Goal: Information Seeking & Learning: Understand process/instructions

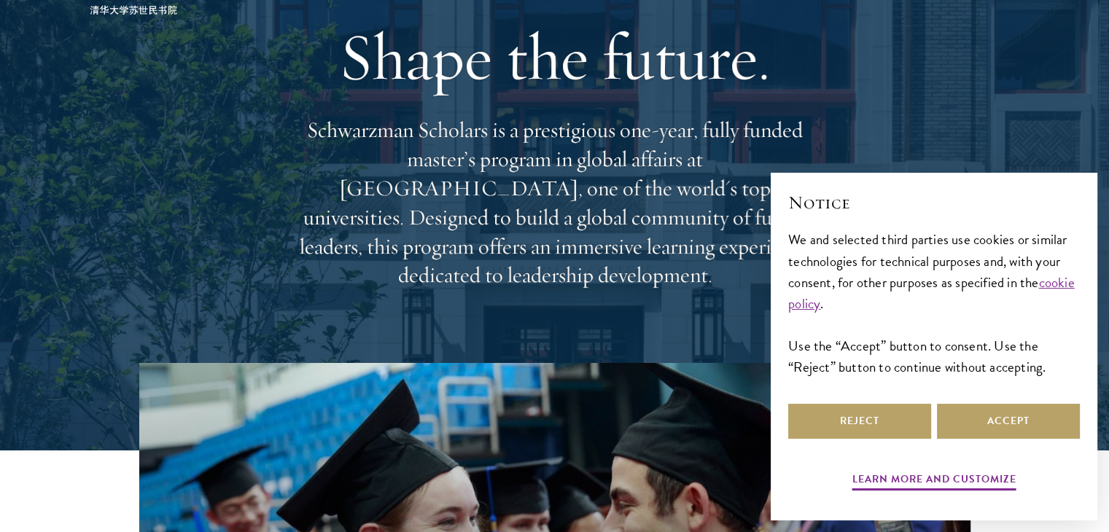
scroll to position [219, 0]
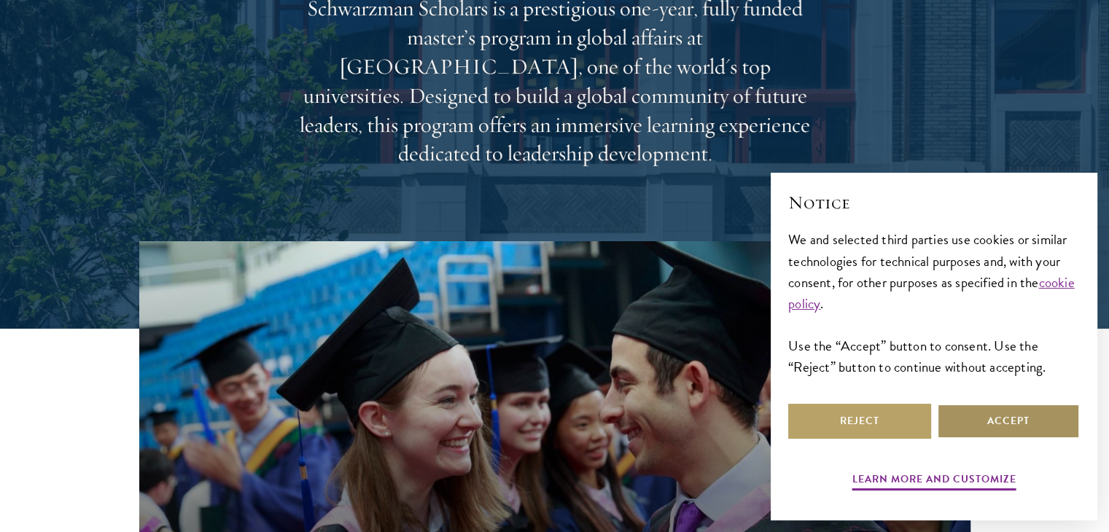
drag, startPoint x: 1002, startPoint y: 419, endPoint x: 834, endPoint y: 363, distance: 176.8
click at [1000, 418] on button "Accept" at bounding box center [1008, 421] width 143 height 35
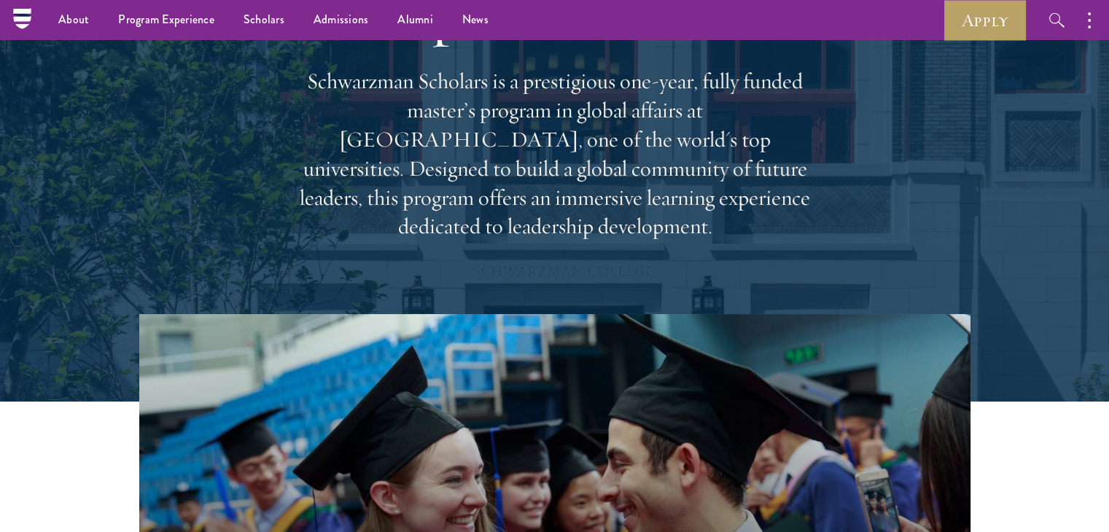
scroll to position [146, 0]
drag, startPoint x: 462, startPoint y: 122, endPoint x: 828, endPoint y: 210, distance: 376.5
click at [828, 210] on div "Shape the future. Schwarzman Scholars is a prestigious one-year, fully funded m…" at bounding box center [554, 104] width 963 height 420
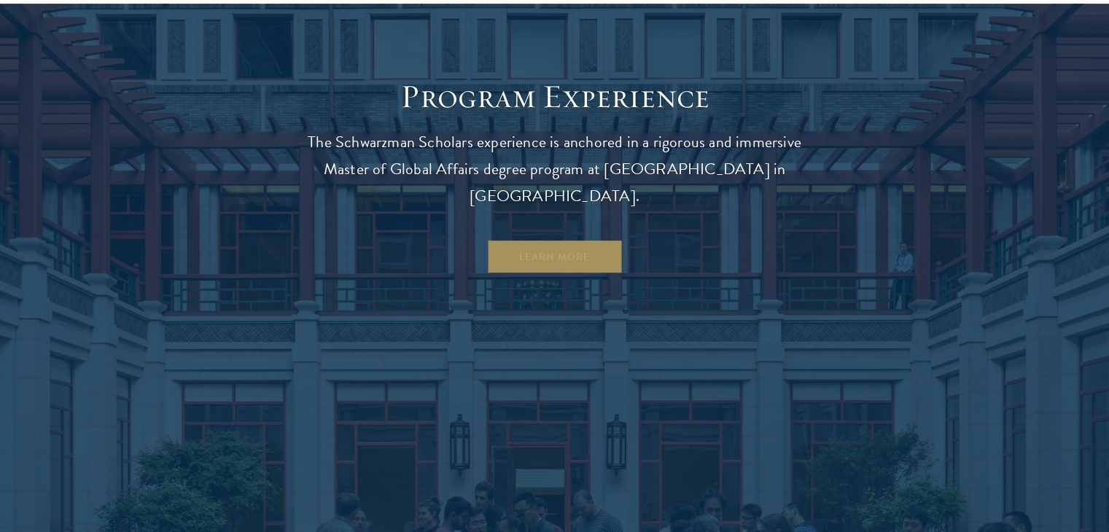
scroll to position [1239, 0]
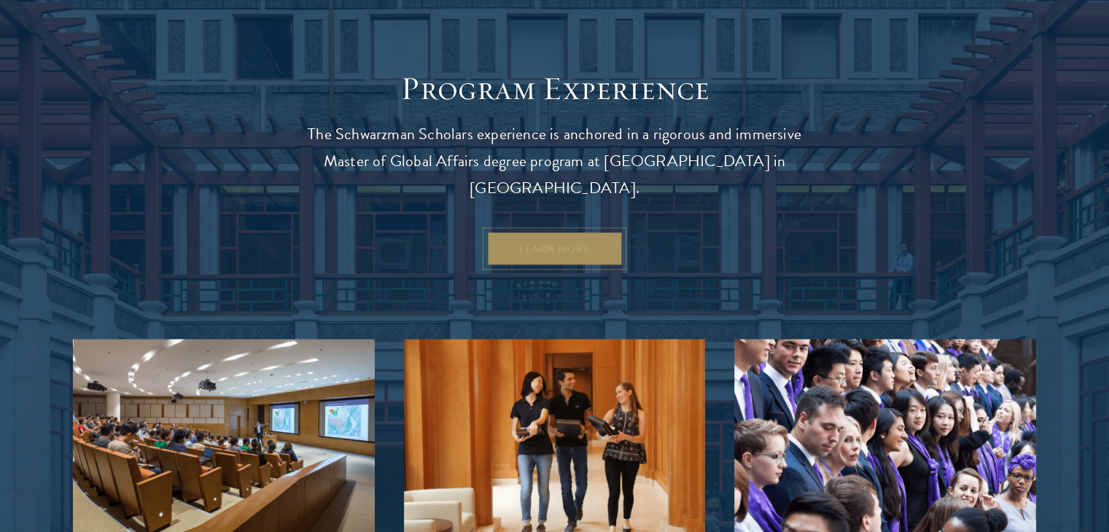
click at [525, 231] on link "Learn More" at bounding box center [554, 248] width 136 height 35
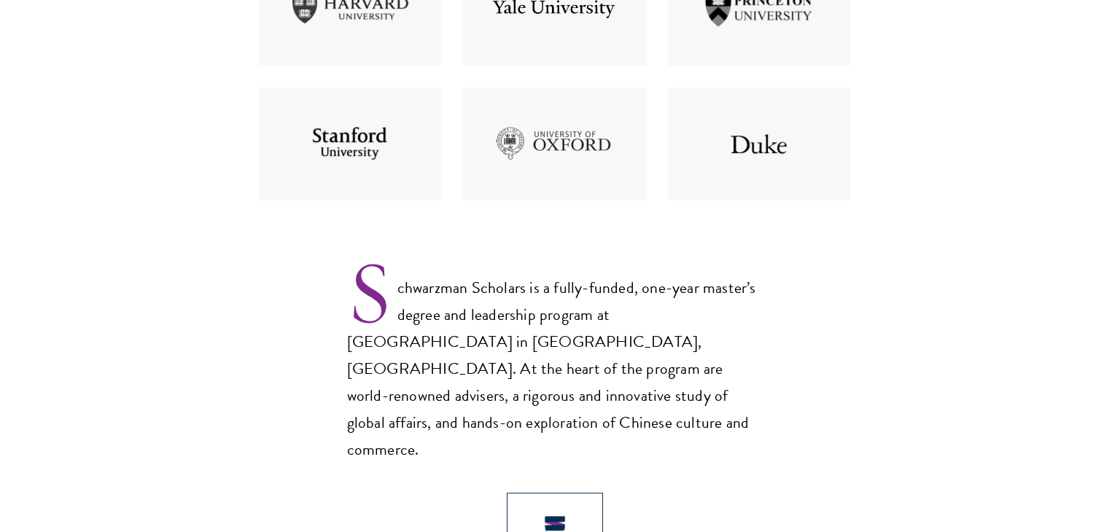
scroll to position [948, 0]
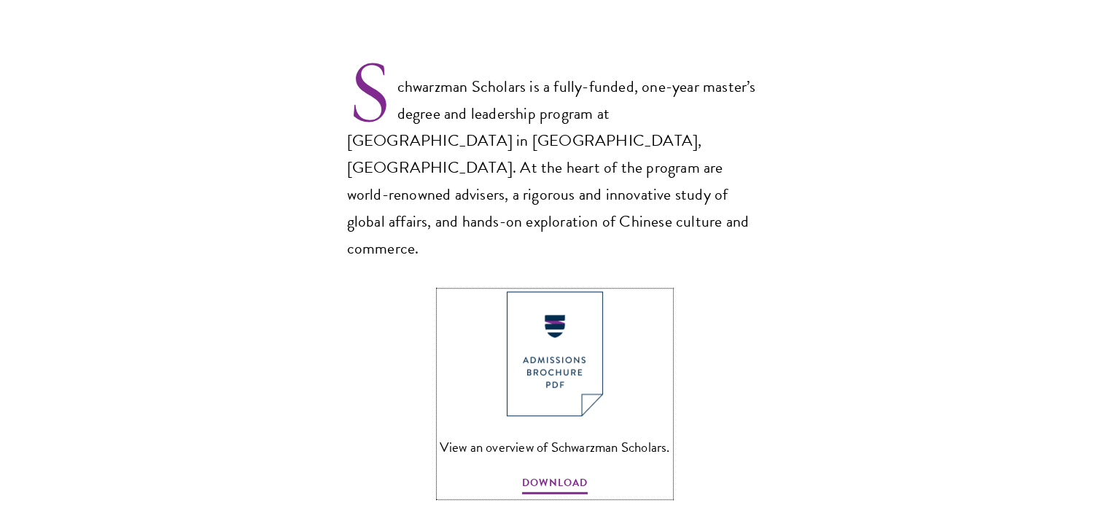
click at [558, 295] on img at bounding box center [555, 354] width 96 height 125
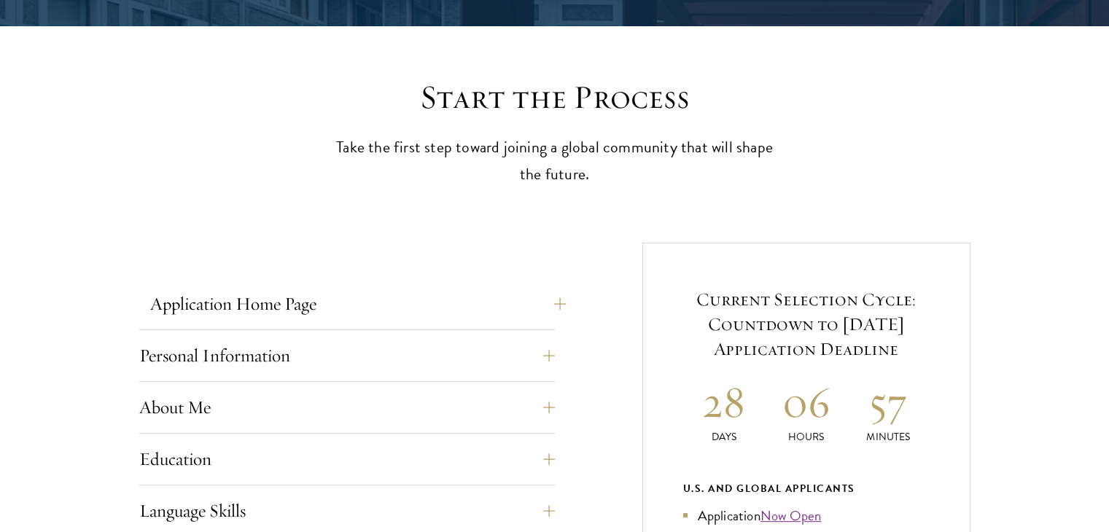
scroll to position [365, 0]
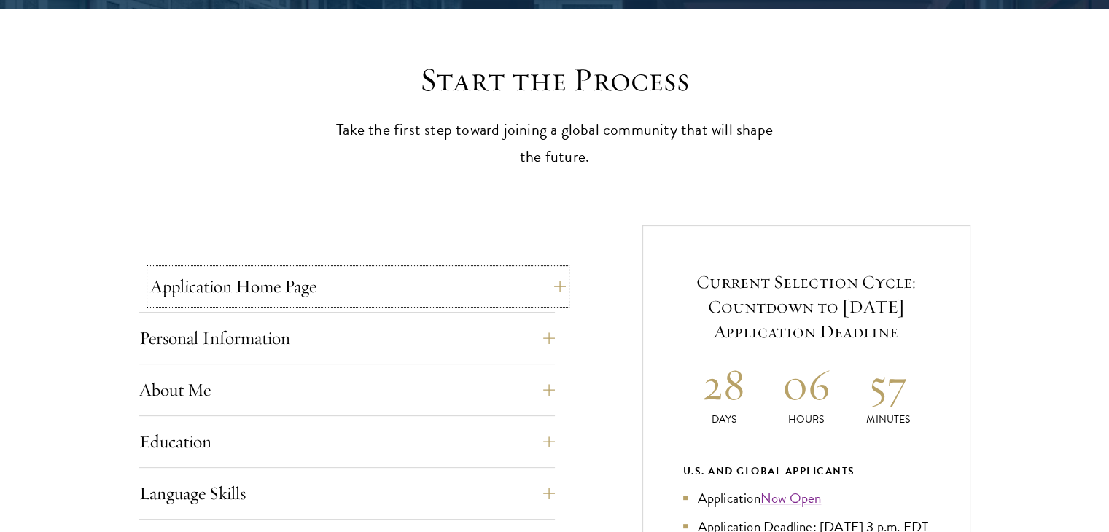
click at [295, 286] on button "Application Home Page" at bounding box center [358, 286] width 416 height 35
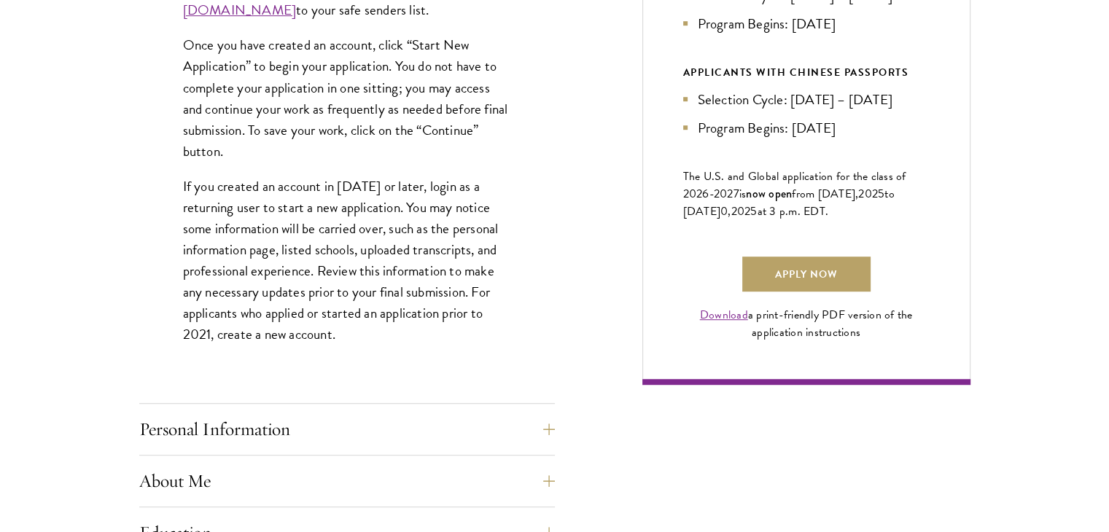
scroll to position [948, 0]
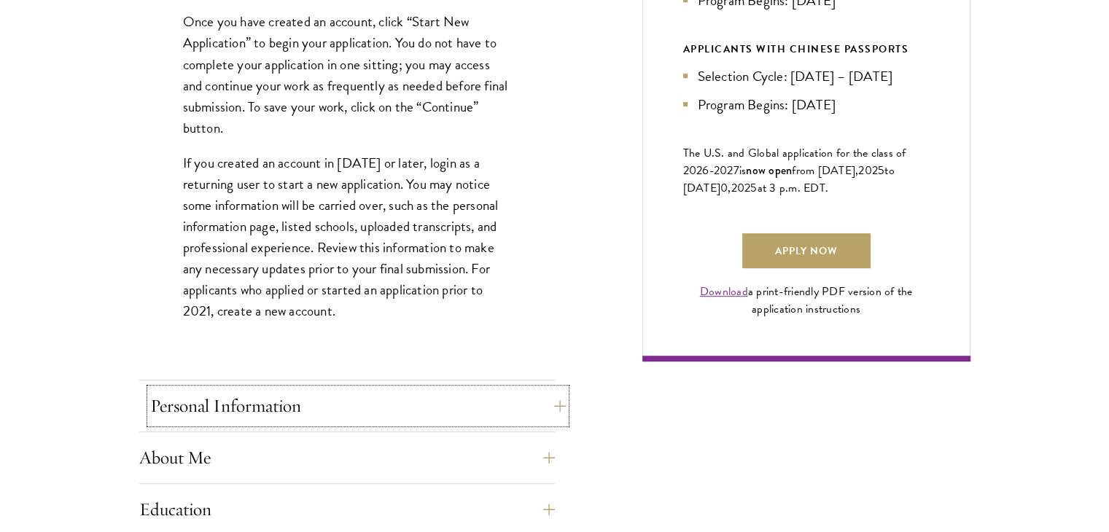
click at [339, 418] on button "Personal Information" at bounding box center [358, 406] width 416 height 35
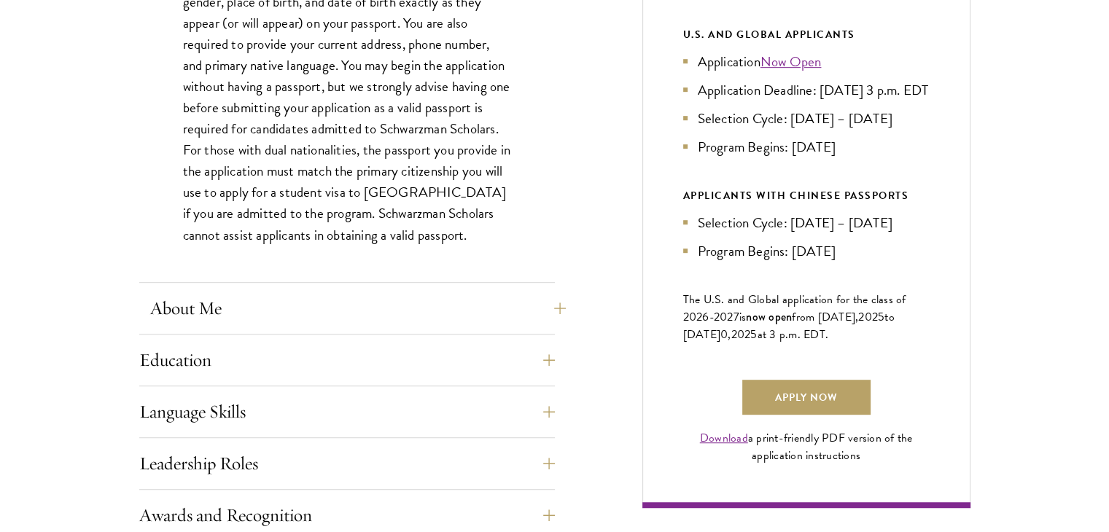
scroll to position [802, 0]
click at [337, 292] on button "About Me" at bounding box center [358, 307] width 416 height 35
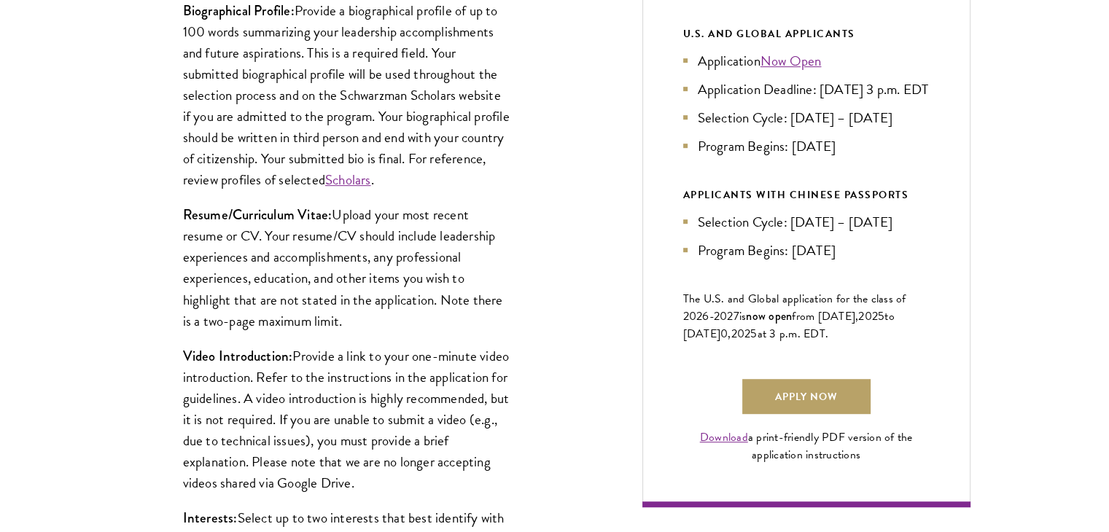
drag, startPoint x: 329, startPoint y: 216, endPoint x: 351, endPoint y: 322, distance: 108.0
click at [351, 322] on p "Resume/Curriculum Vitae: Upload your most recent resume or CV. Your resume/CV s…" at bounding box center [347, 267] width 328 height 127
click at [418, 322] on p "Resume/Curriculum Vitae: Upload your most recent resume or CV. Your resume/CV s…" at bounding box center [347, 267] width 328 height 127
click at [408, 280] on p "Resume/Curriculum Vitae: Upload your most recent resume or CV. Your resume/CV s…" at bounding box center [347, 267] width 328 height 127
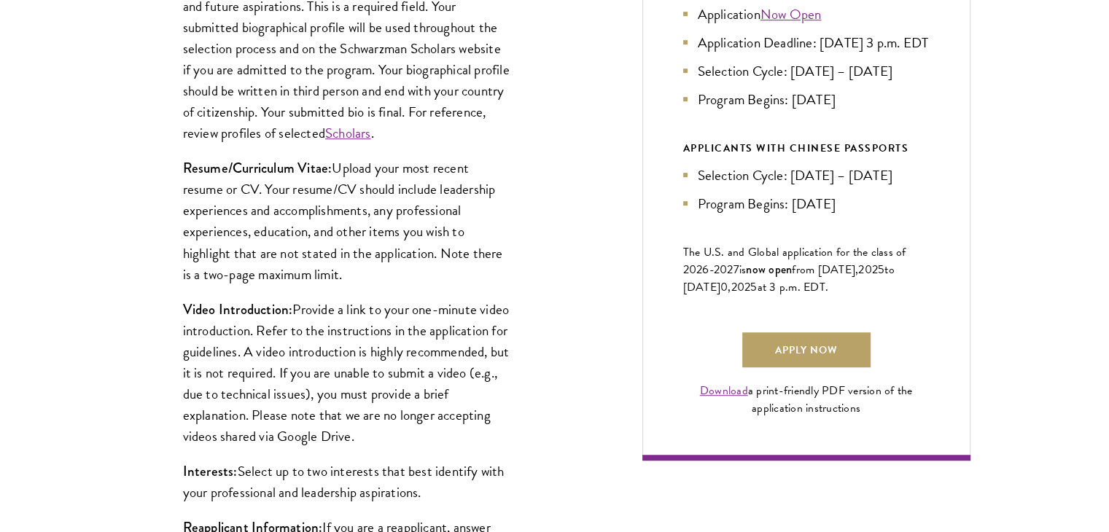
scroll to position [875, 0]
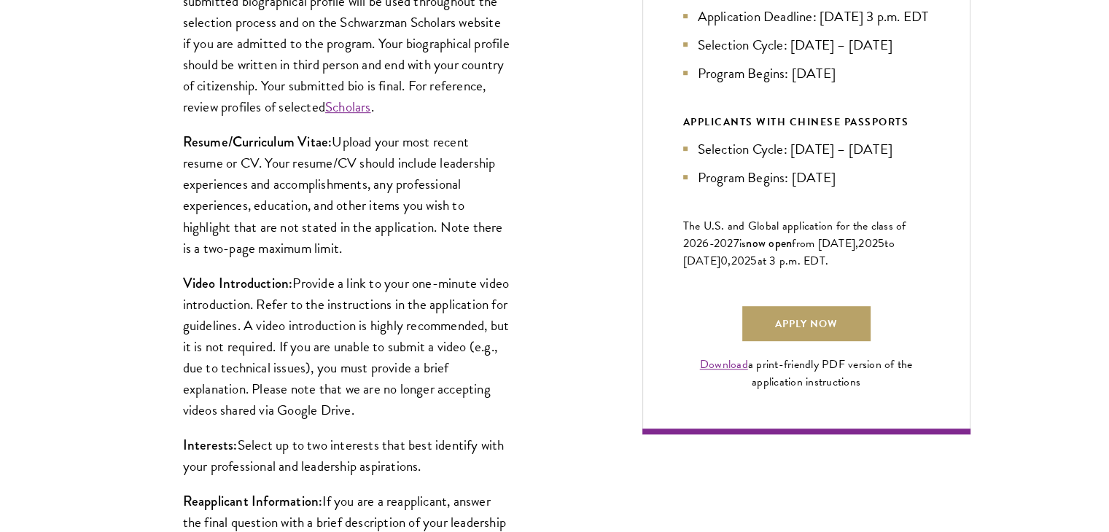
drag, startPoint x: 293, startPoint y: 281, endPoint x: 455, endPoint y: 408, distance: 205.6
click at [455, 408] on p "Video Introduction: Provide a link to your one-minute video introduction. Refer…" at bounding box center [347, 347] width 328 height 148
click at [499, 389] on p "Video Introduction: Provide a link to your one-minute video introduction. Refer…" at bounding box center [347, 347] width 328 height 148
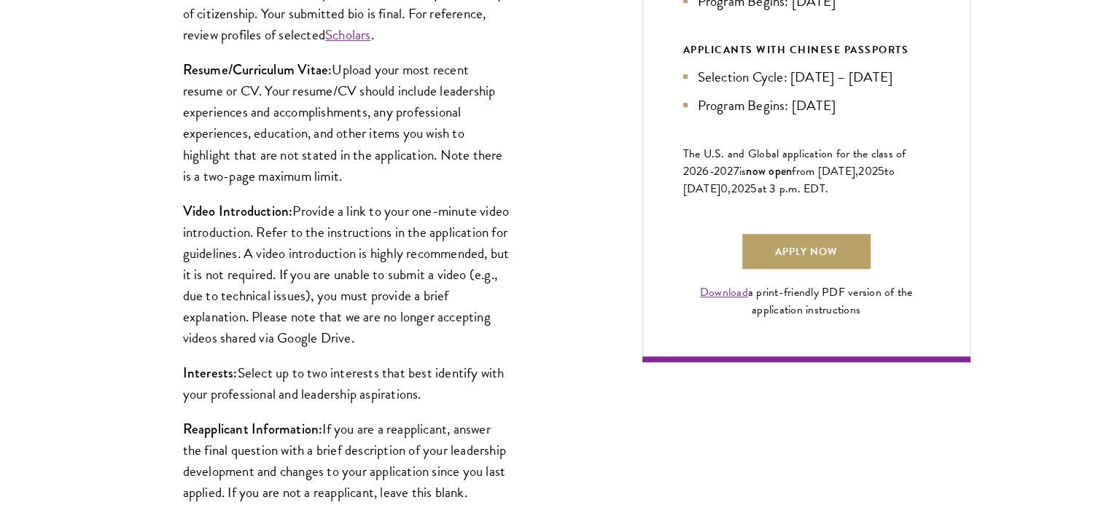
scroll to position [948, 0]
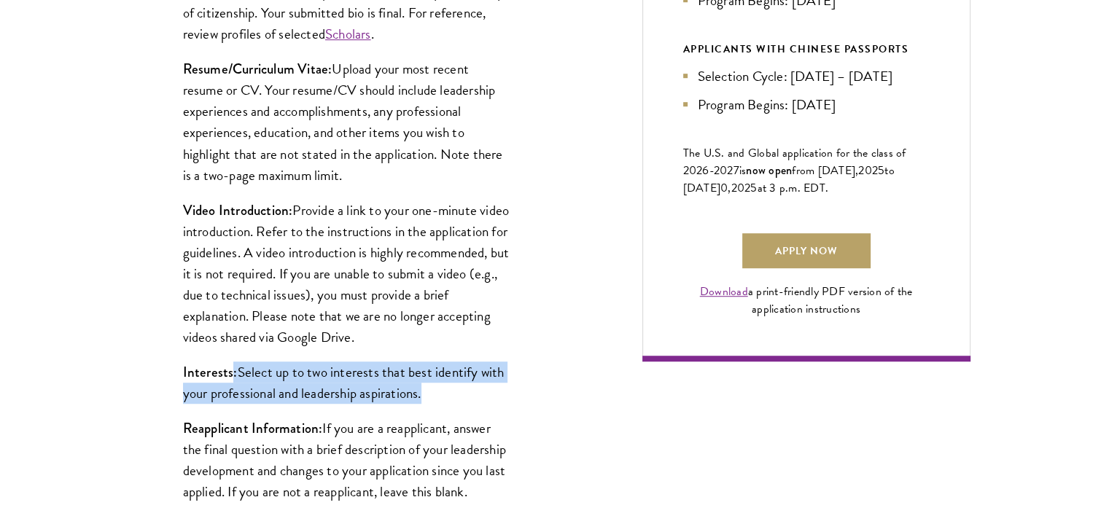
drag, startPoint x: 230, startPoint y: 367, endPoint x: 394, endPoint y: 357, distance: 165.1
click at [418, 383] on p "Interests: Select up to two interests that best identify with your professional…" at bounding box center [347, 383] width 328 height 42
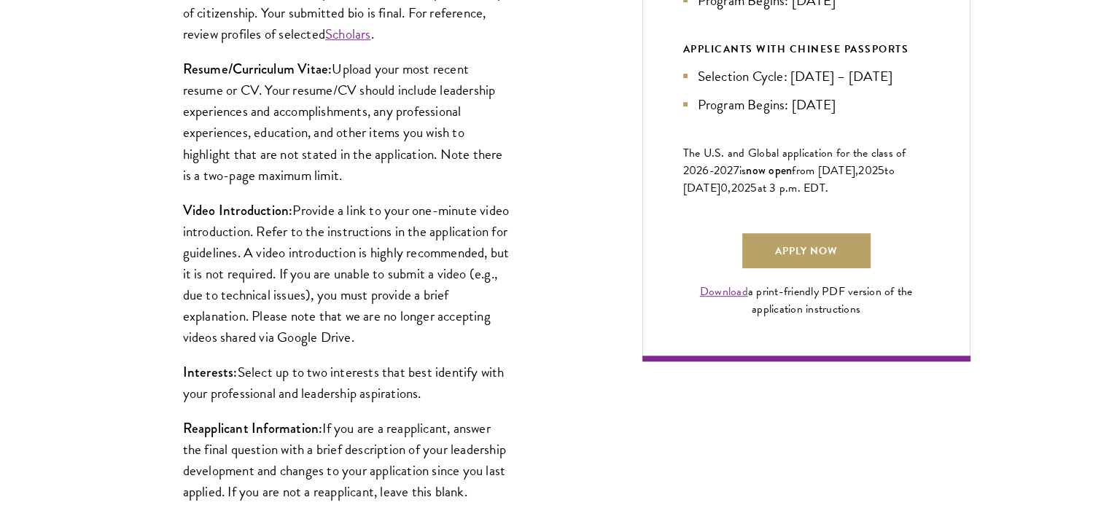
click at [379, 295] on p "Video Introduction: Provide a link to your one-minute video introduction. Refer…" at bounding box center [347, 274] width 328 height 148
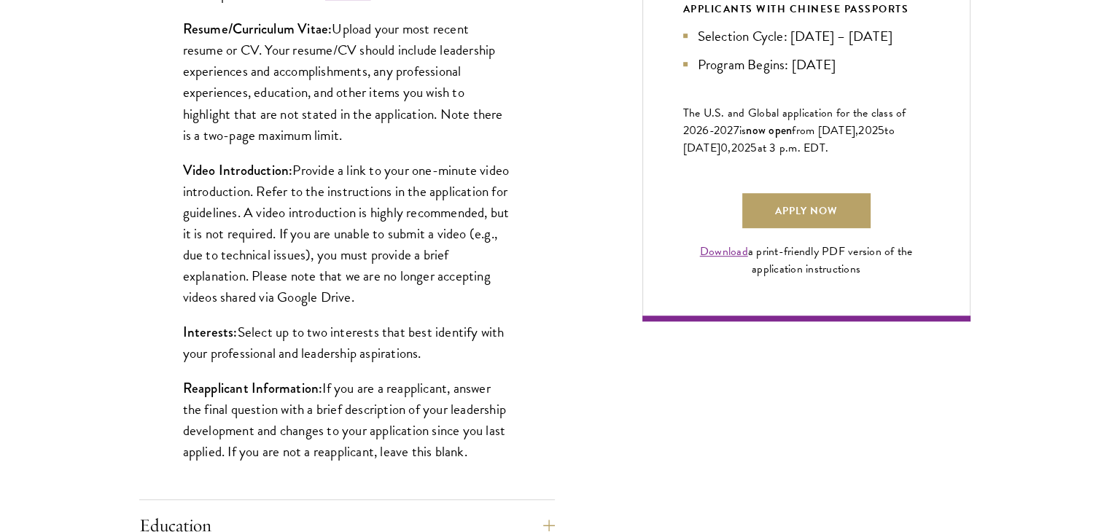
scroll to position [1094, 0]
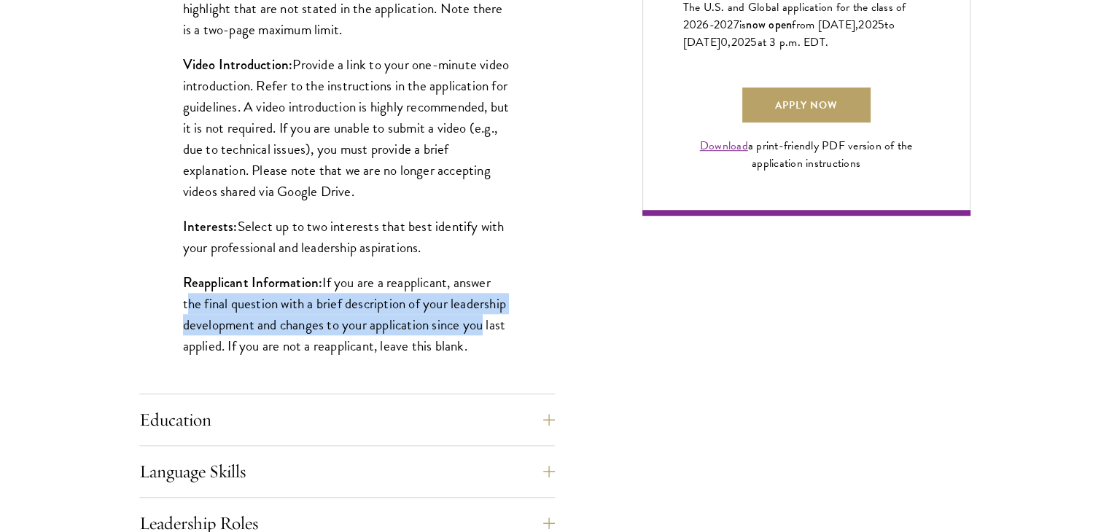
drag, startPoint x: 176, startPoint y: 302, endPoint x: 480, endPoint y: 326, distance: 305.7
click at [480, 326] on div "Biographical Profile: Provide a biographical profile of up to 100 words summari…" at bounding box center [347, 40] width 416 height 707
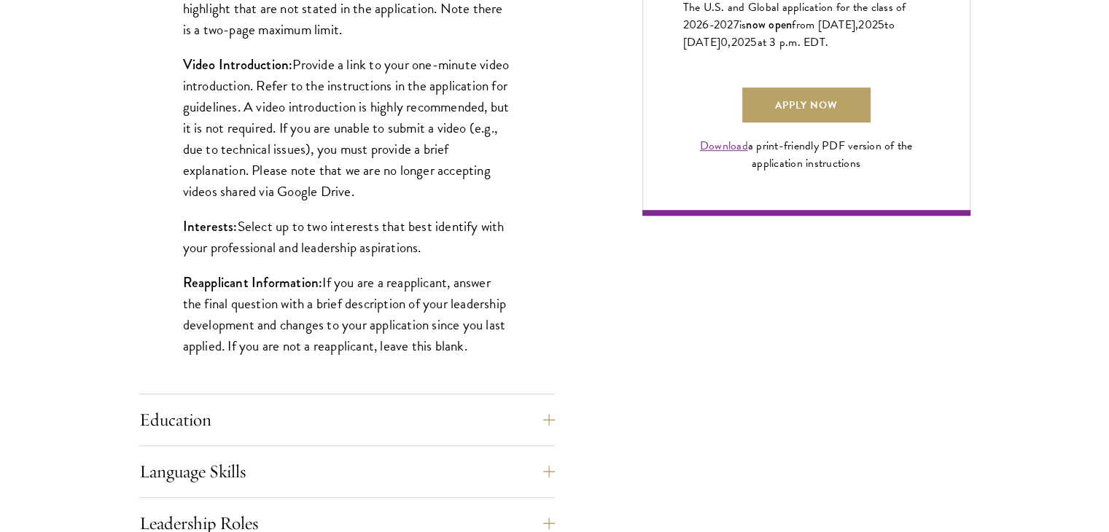
click at [414, 253] on p "Interests: Select up to two interests that best identify with your professional…" at bounding box center [347, 237] width 328 height 42
click at [233, 407] on button "Education" at bounding box center [358, 419] width 416 height 35
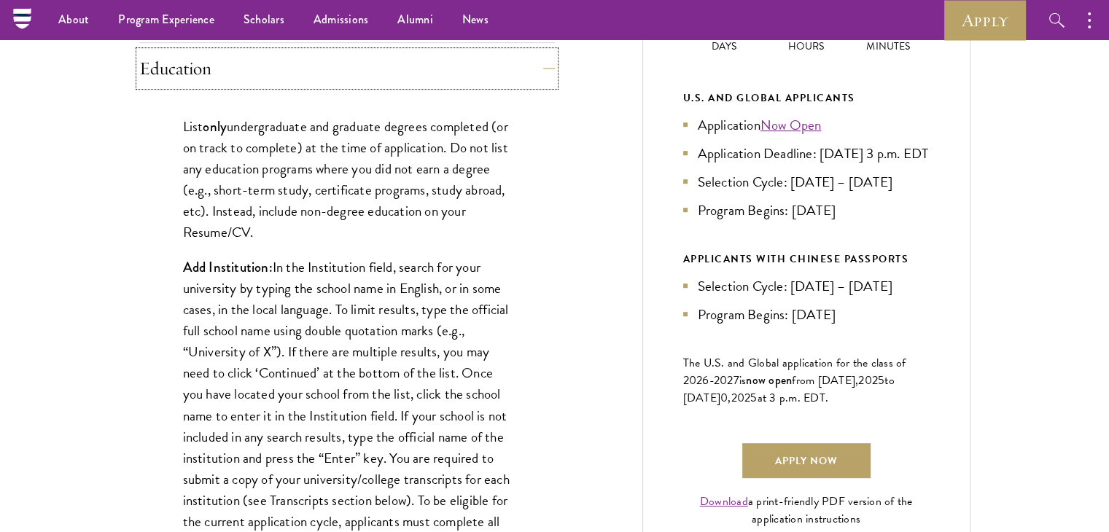
scroll to position [729, 0]
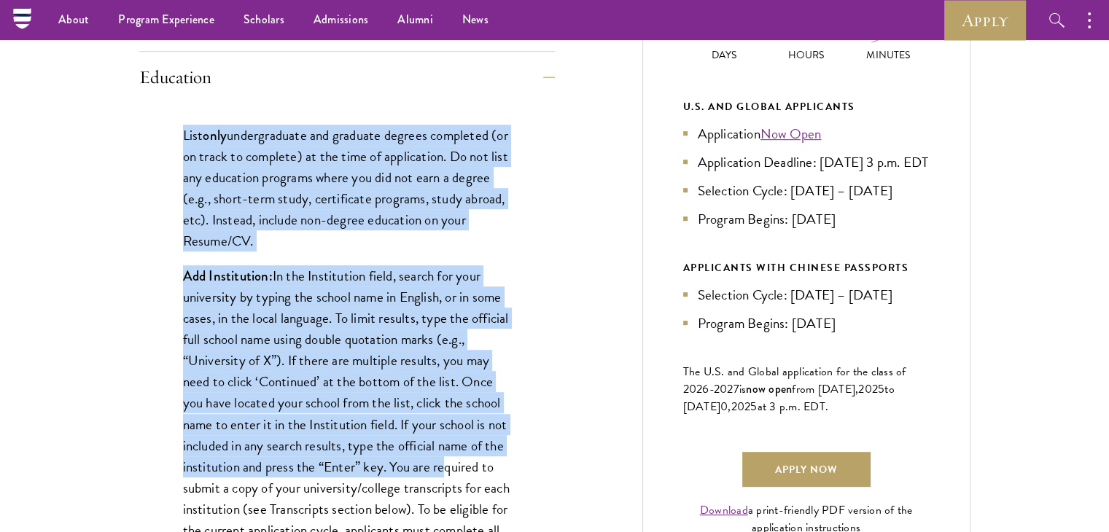
drag, startPoint x: 180, startPoint y: 135, endPoint x: 441, endPoint y: 461, distance: 417.5
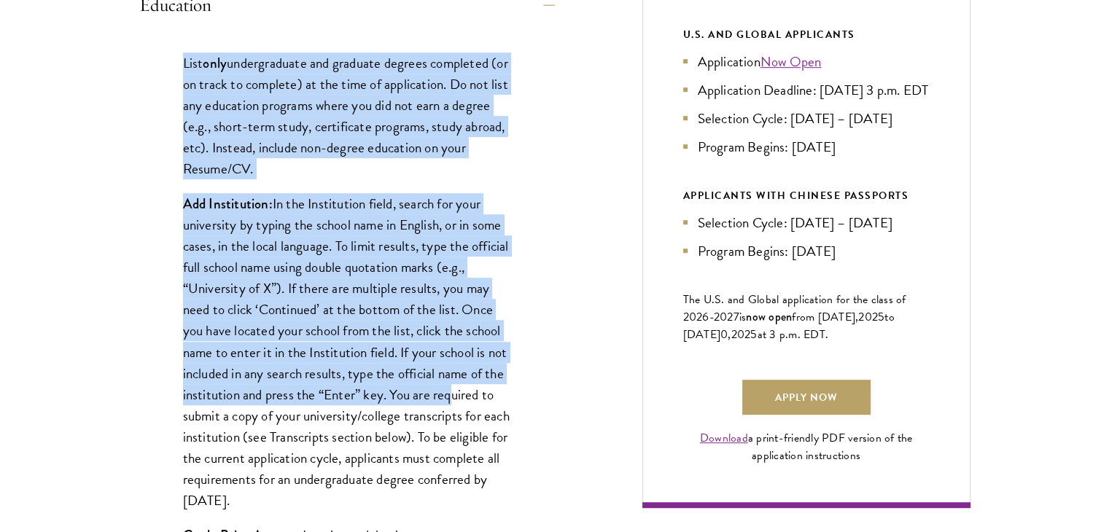
scroll to position [802, 0]
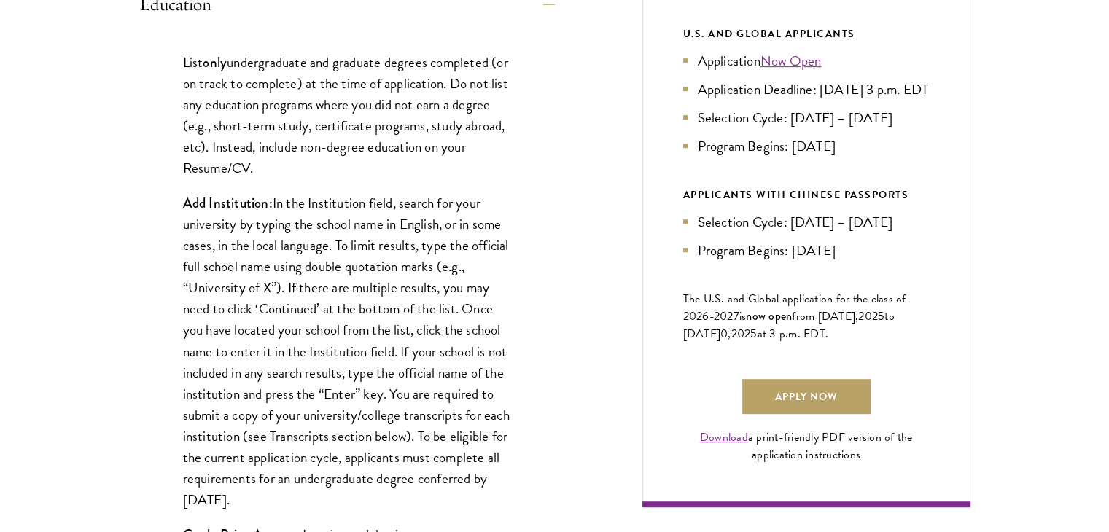
click at [452, 419] on p "Add Institution: In the Institution field, search for your university by typing…" at bounding box center [347, 351] width 328 height 318
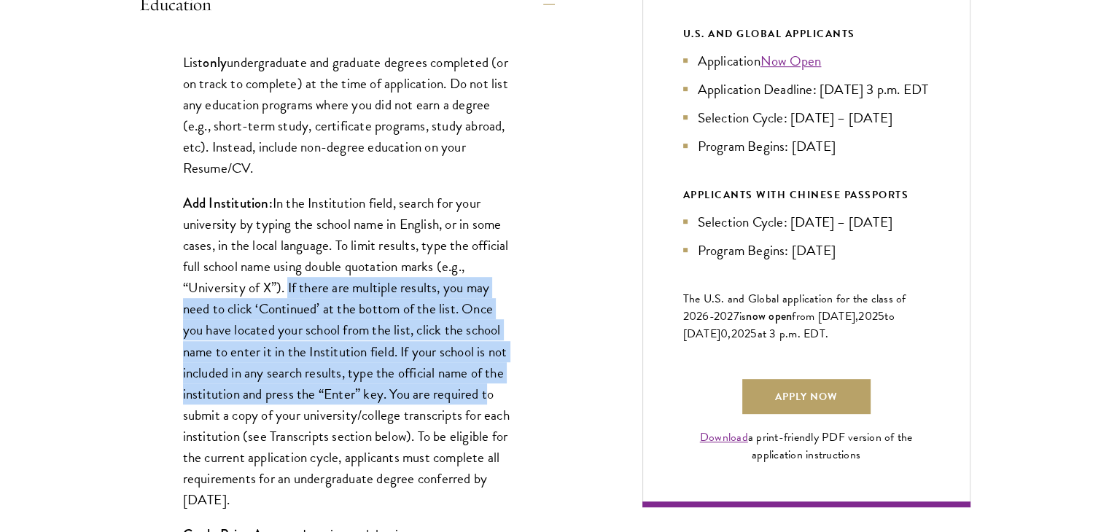
drag, startPoint x: 284, startPoint y: 289, endPoint x: 481, endPoint y: 391, distance: 222.1
click at [481, 391] on p "Add Institution: In the Institution field, search for your university by typing…" at bounding box center [347, 351] width 328 height 318
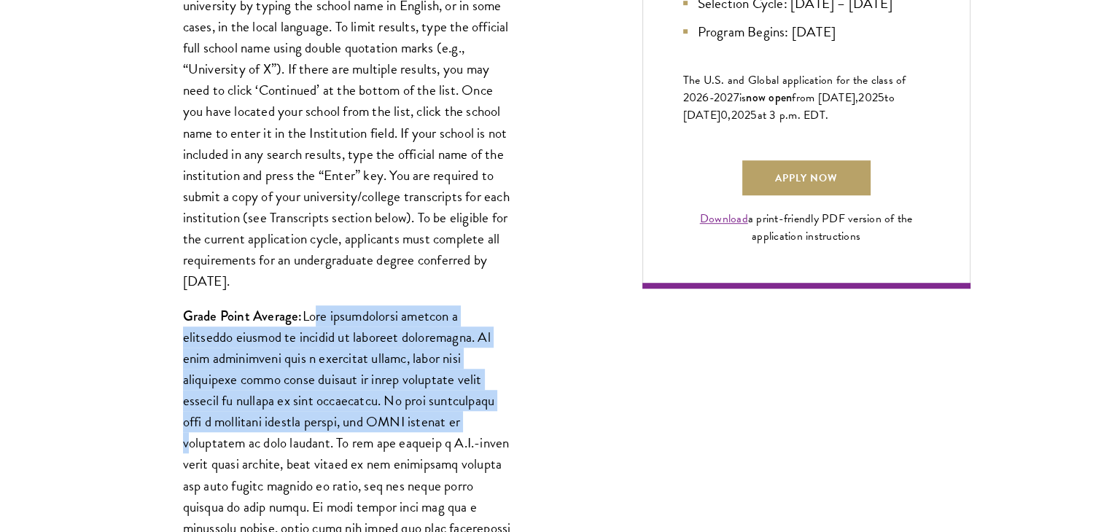
drag, startPoint x: 313, startPoint y: 319, endPoint x: 443, endPoint y: 412, distance: 159.4
click at [447, 421] on p "Grade Point Average:" at bounding box center [347, 517] width 328 height 424
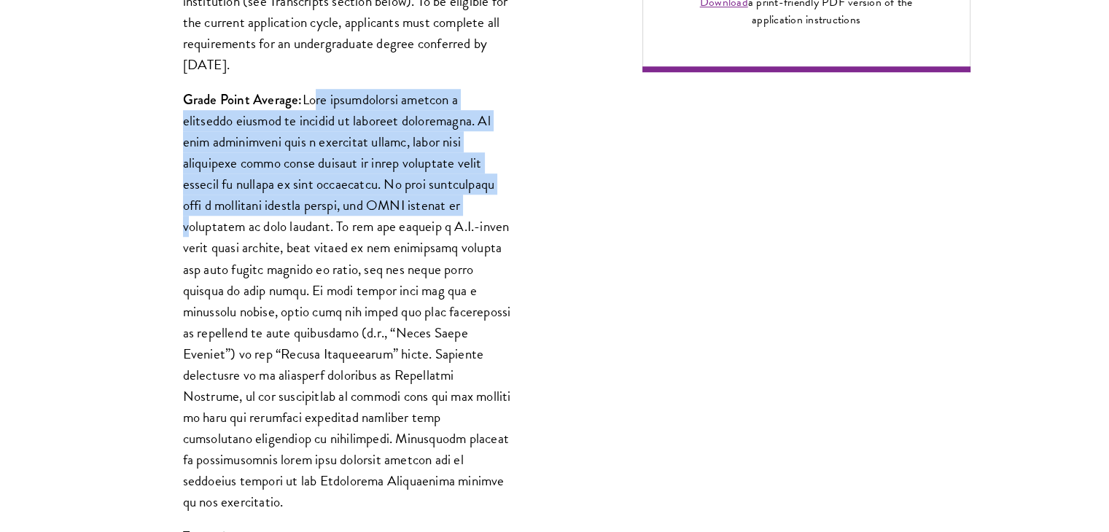
scroll to position [1239, 0]
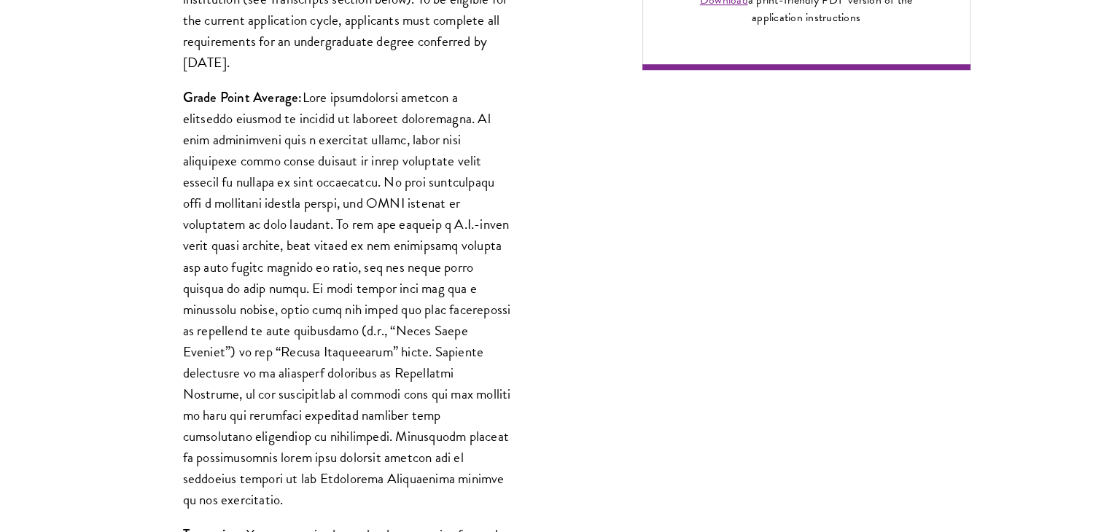
click at [411, 276] on p "Grade Point Average:" at bounding box center [347, 299] width 328 height 424
drag, startPoint x: 277, startPoint y: 222, endPoint x: 467, endPoint y: 483, distance: 323.2
click at [467, 483] on p "Grade Point Average:" at bounding box center [347, 299] width 328 height 424
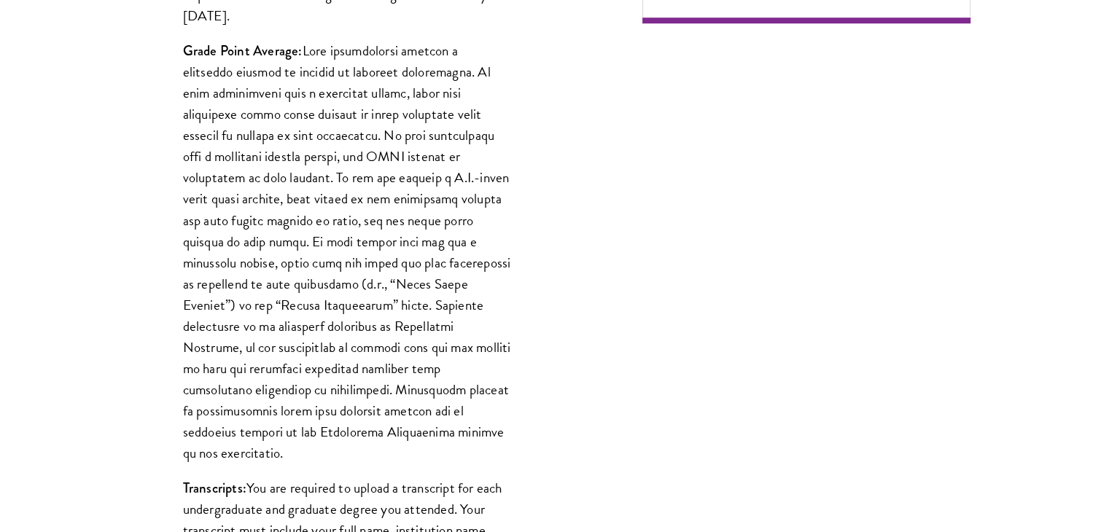
scroll to position [1312, 0]
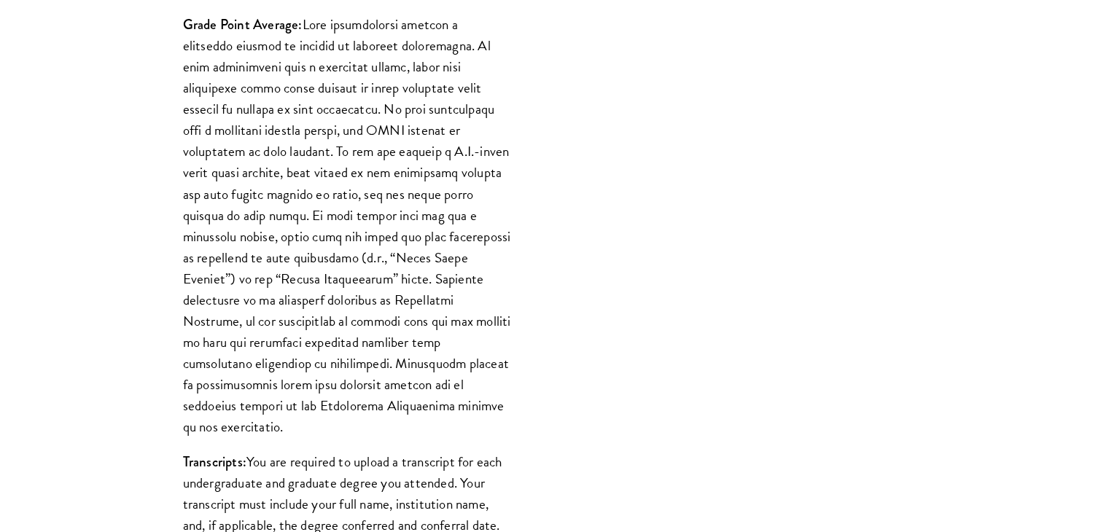
click at [513, 363] on div "List only undergraduate and graduate degrees completed (or on track to complete…" at bounding box center [347, 378] width 416 height 1717
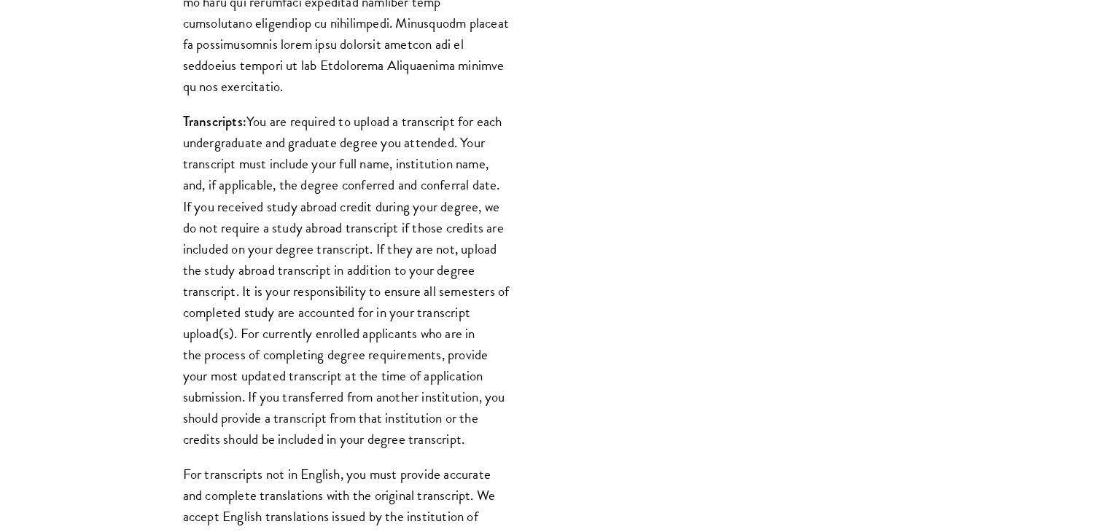
scroll to position [1750, 0]
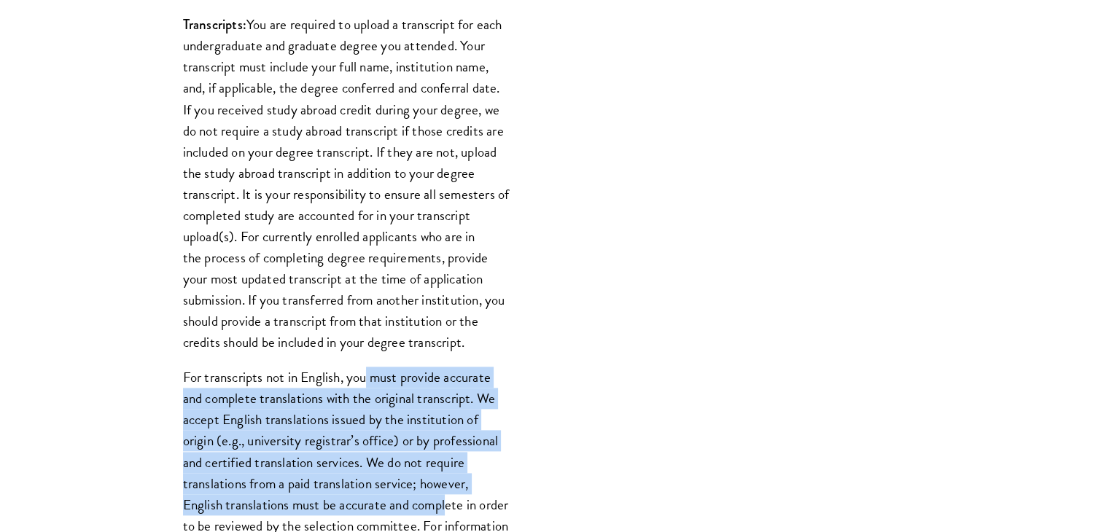
drag, startPoint x: 367, startPoint y: 359, endPoint x: 448, endPoint y: 473, distance: 140.0
click at [448, 473] on p "For transcripts not in English, you must provide accurate and complete translat…" at bounding box center [347, 494] width 328 height 254
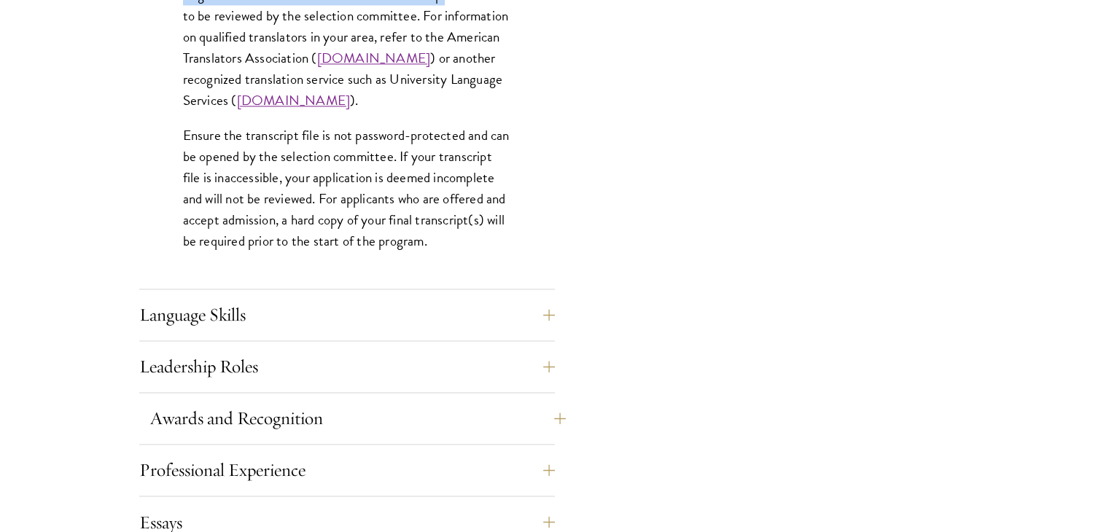
scroll to position [2333, 0]
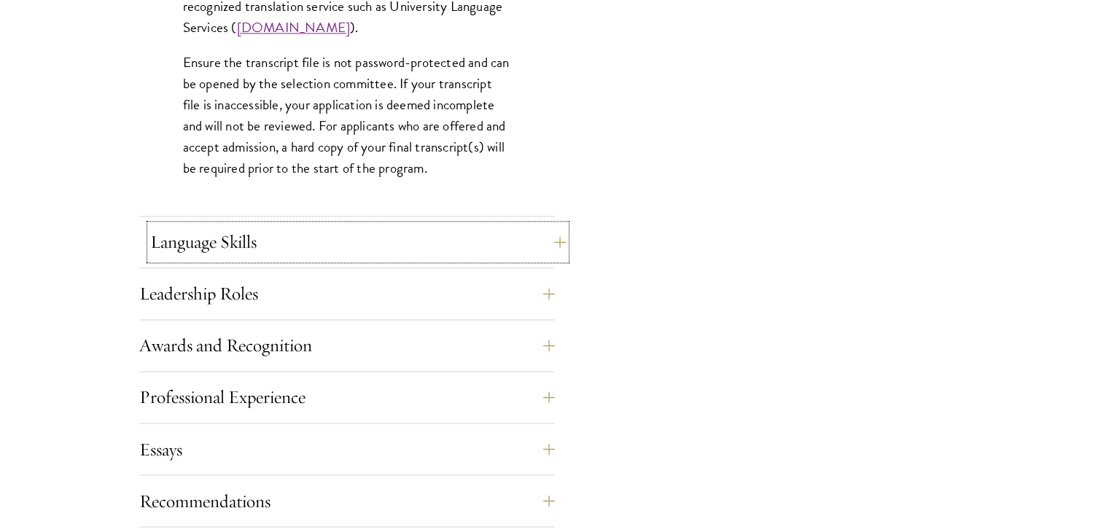
click at [366, 236] on button "Language Skills" at bounding box center [358, 242] width 416 height 35
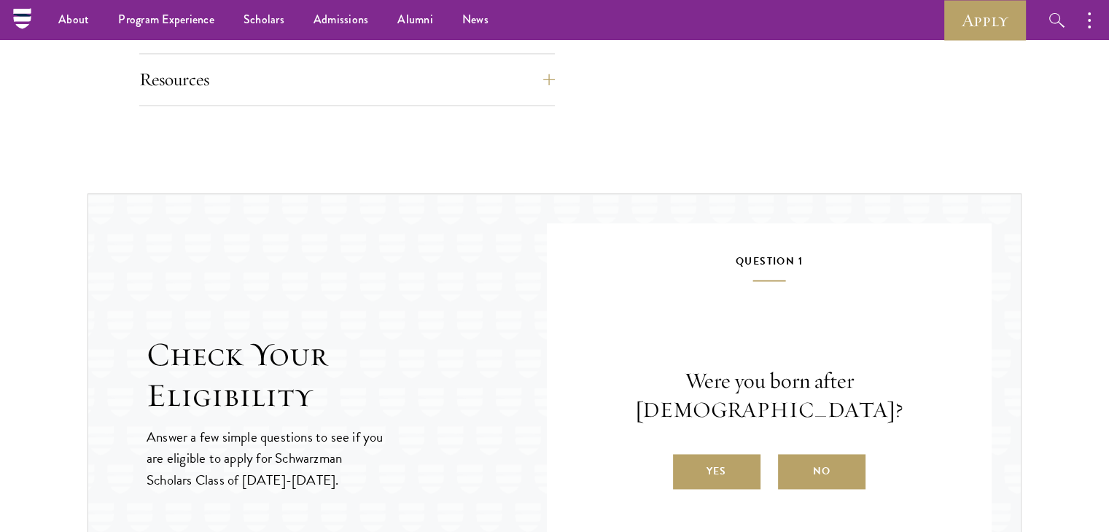
scroll to position [2041, 0]
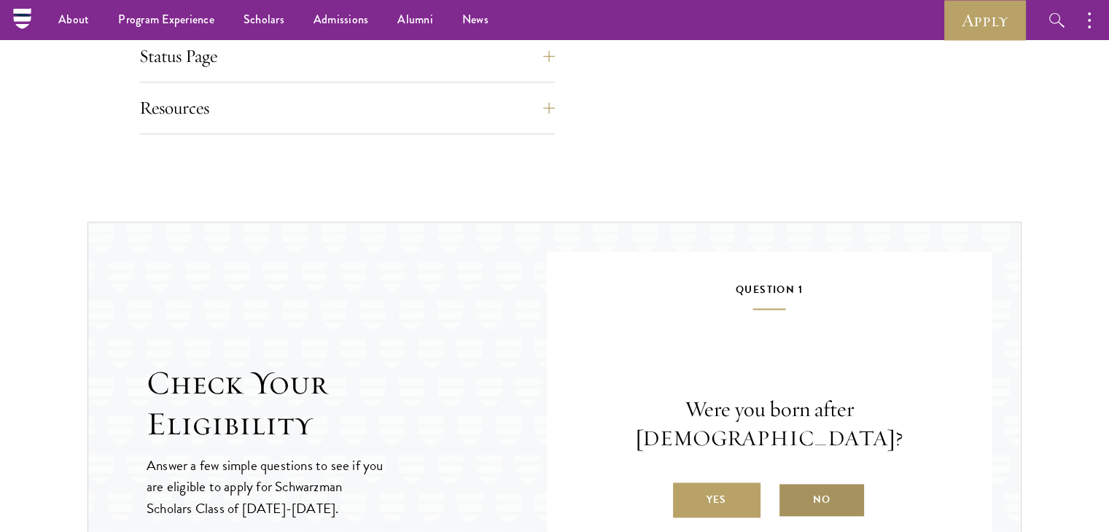
click at [830, 483] on label "No" at bounding box center [821, 500] width 87 height 35
click at [791, 484] on input "No" at bounding box center [784, 490] width 13 height 13
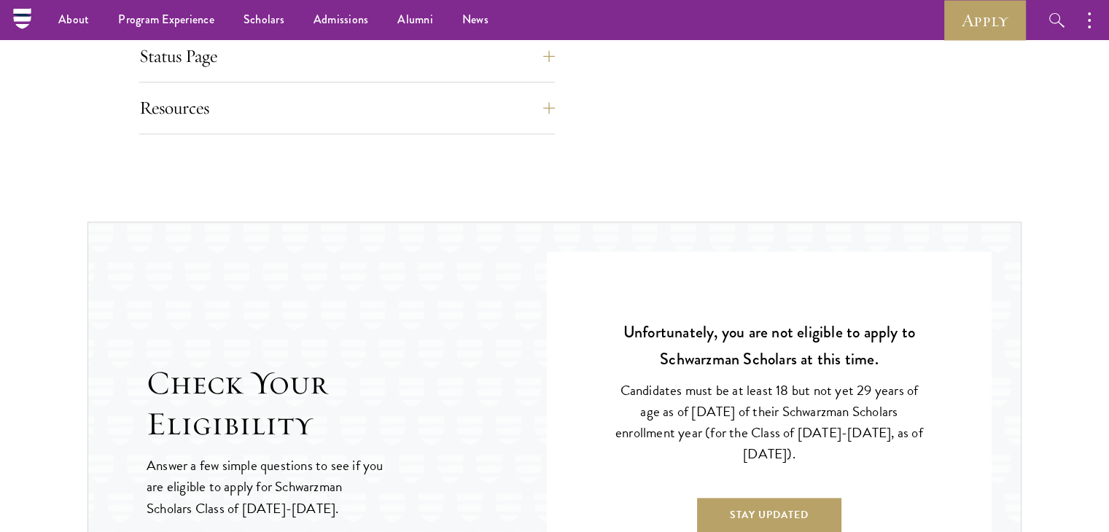
drag, startPoint x: 838, startPoint y: 391, endPoint x: 863, endPoint y: 452, distance: 65.4
click at [863, 452] on p "Candidates must be at least 18 but not yet 29 years of age as of August 1 of th…" at bounding box center [768, 422] width 313 height 85
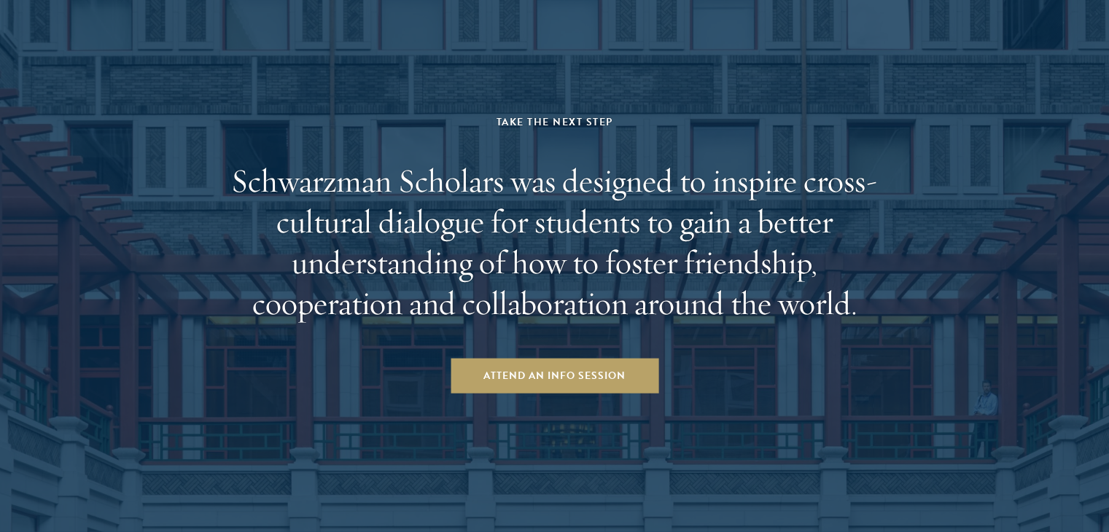
scroll to position [3427, 0]
